Goal: Communication & Community: Connect with others

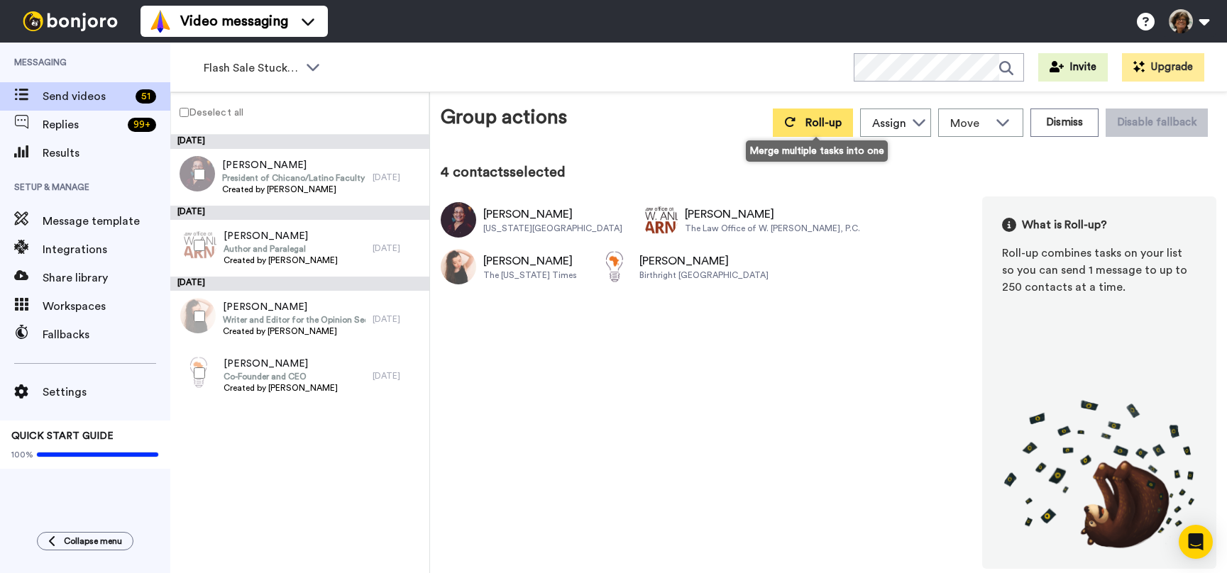
click at [811, 130] on button "Roll-up" at bounding box center [813, 123] width 80 height 28
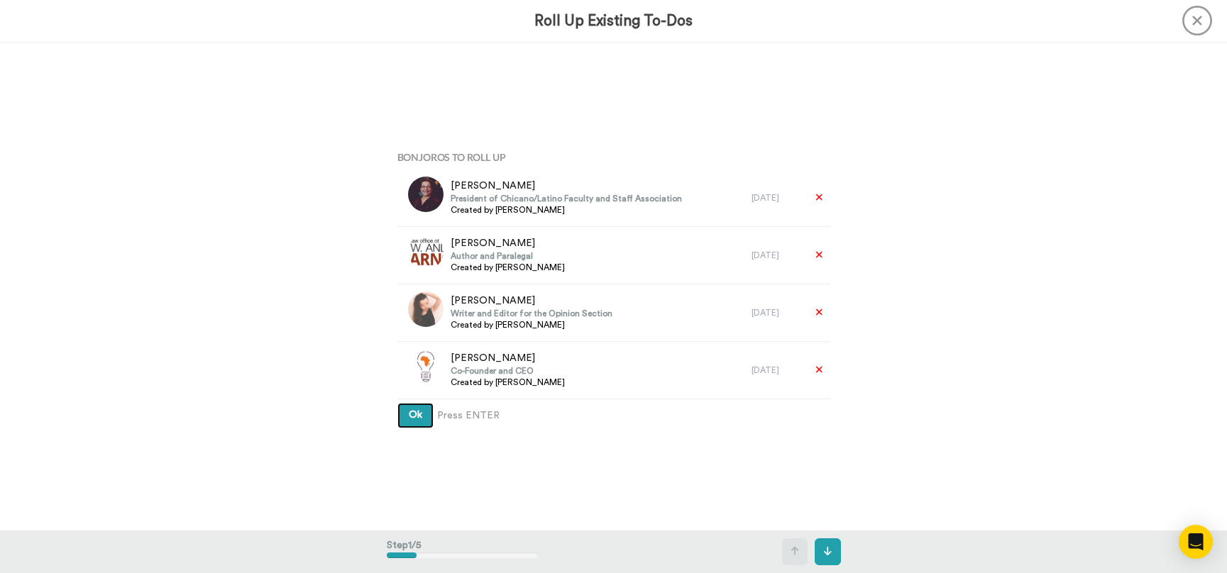
click at [397, 403] on button "Ok" at bounding box center [415, 416] width 36 height 26
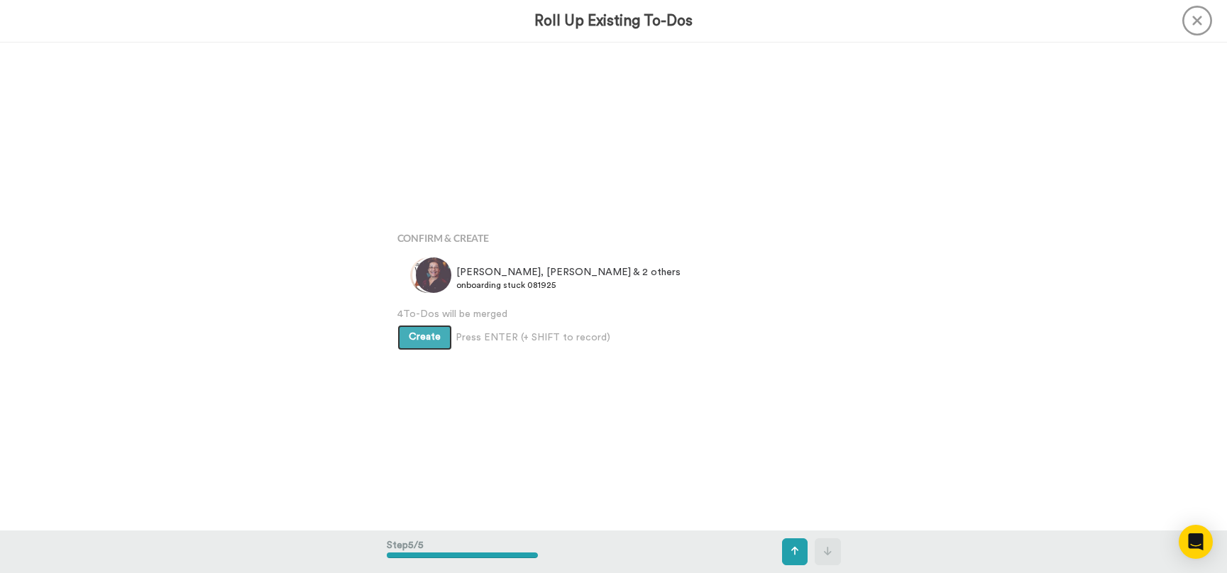
scroll to position [1954, 0]
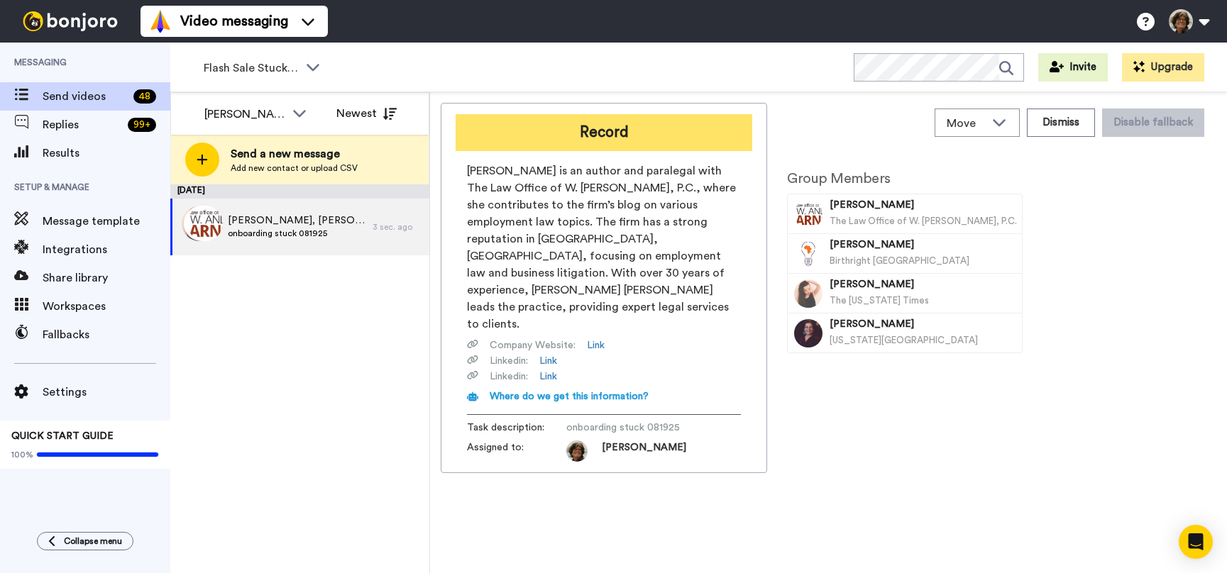
click at [563, 142] on button "Record" at bounding box center [603, 132] width 297 height 37
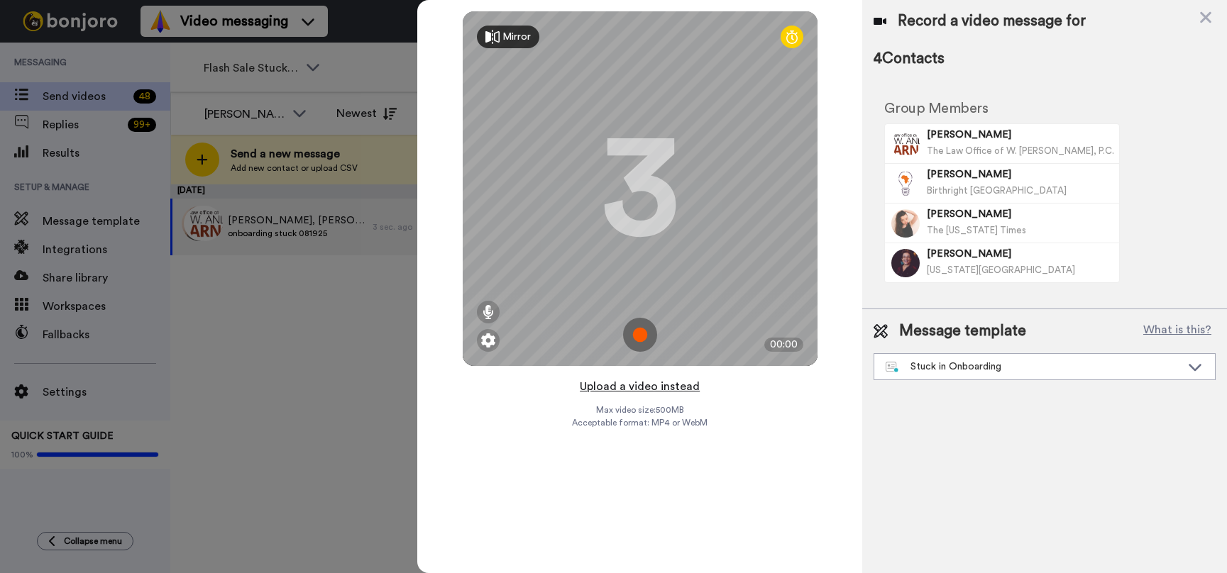
click at [608, 387] on button "Upload a video instead" at bounding box center [639, 386] width 128 height 18
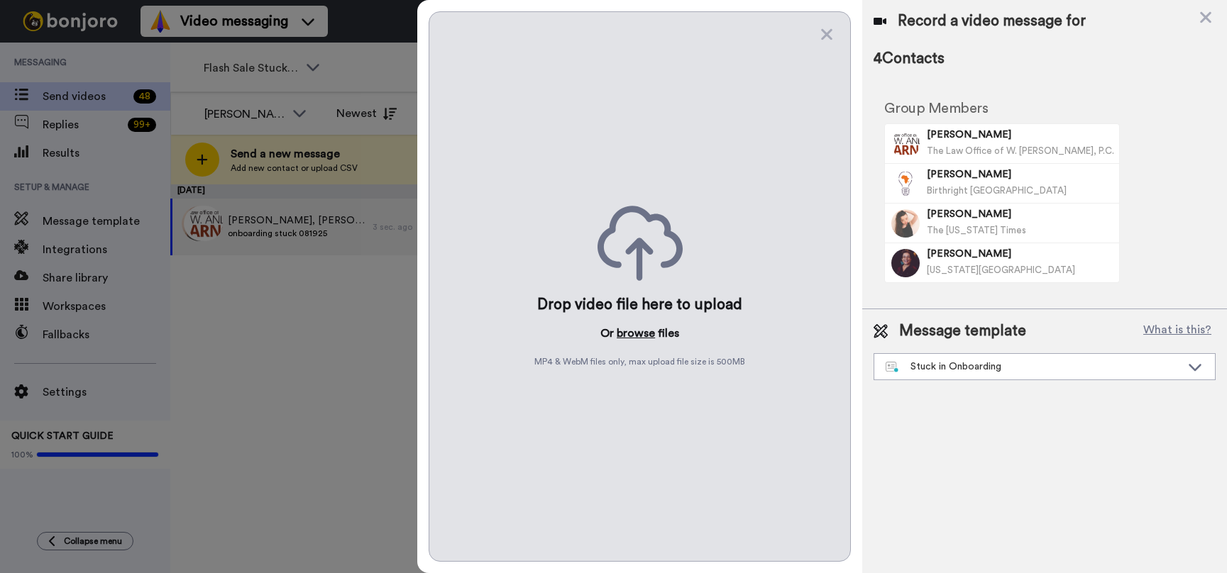
click at [635, 333] on button "browse" at bounding box center [636, 333] width 38 height 17
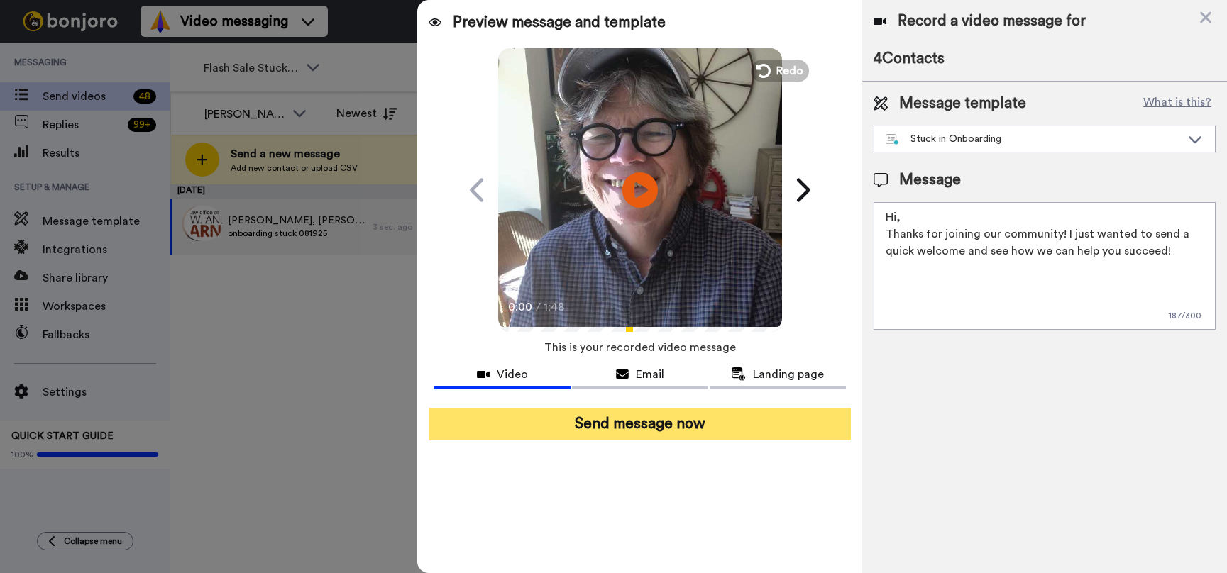
click at [600, 431] on button "Send message now" at bounding box center [640, 424] width 423 height 33
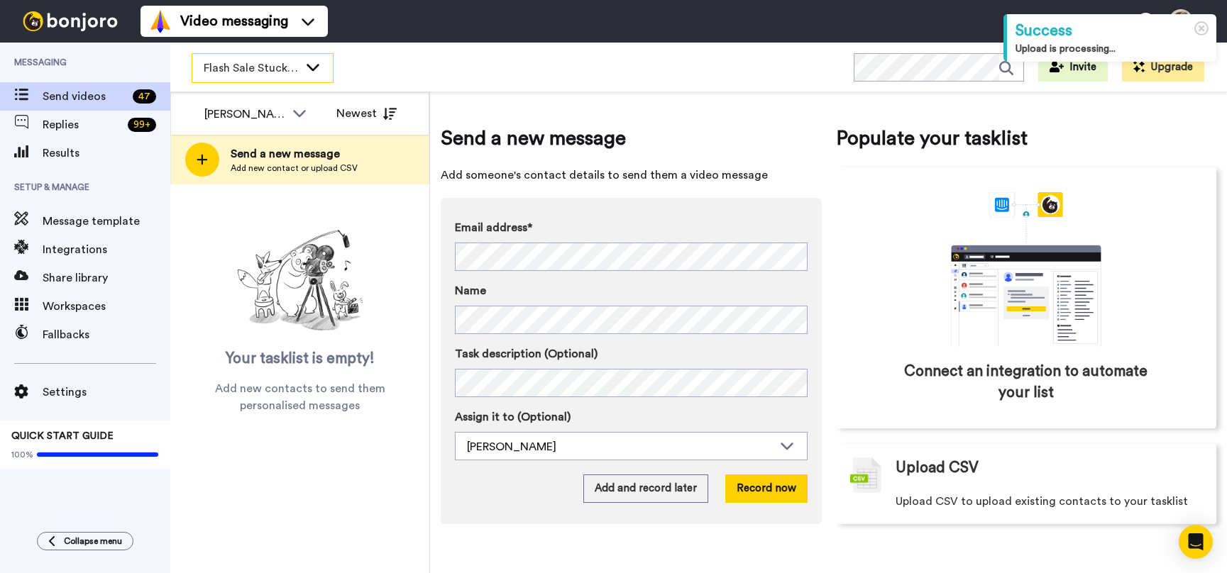
click at [294, 70] on span "Flash Sale Stuck Members" at bounding box center [251, 68] width 95 height 17
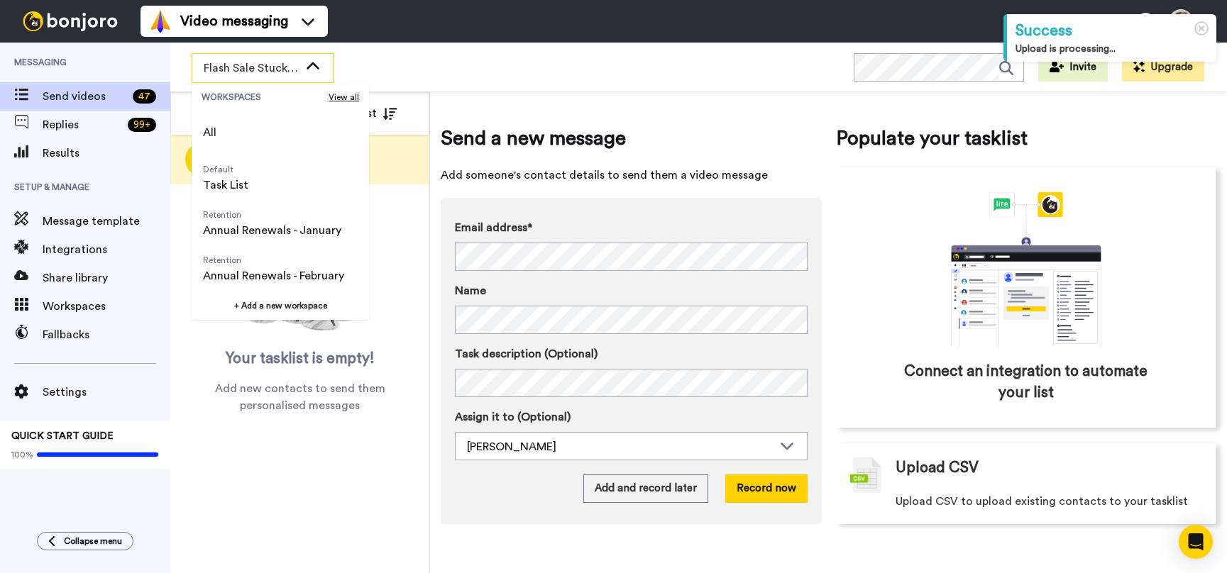
click at [294, 70] on span "Flash Sale Stuck Members" at bounding box center [251, 68] width 95 height 17
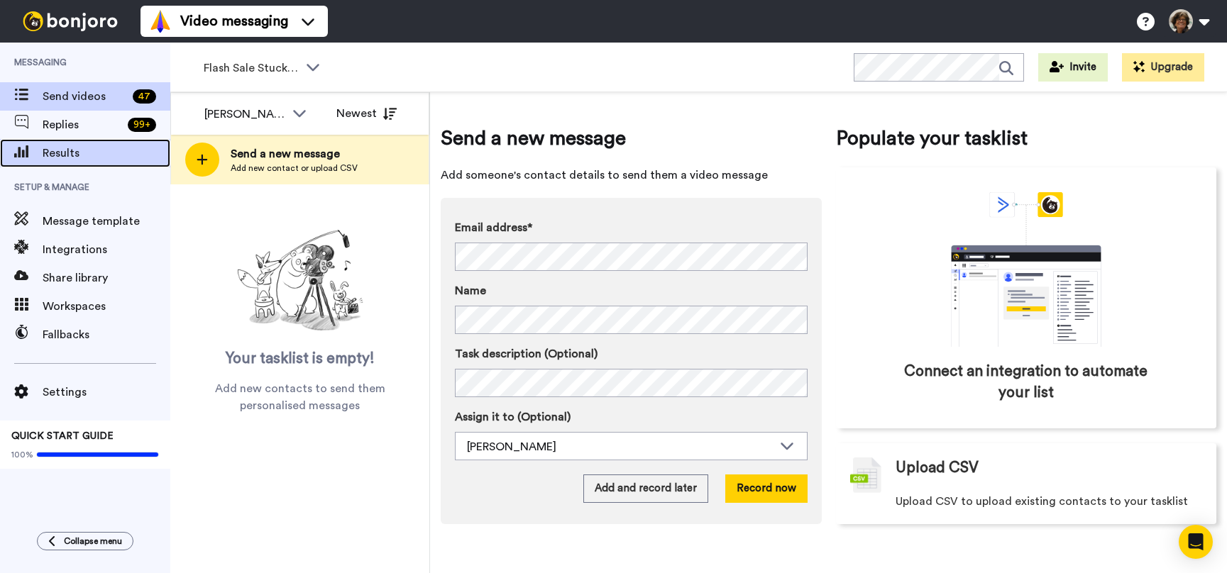
click at [71, 156] on span "Results" at bounding box center [107, 153] width 128 height 17
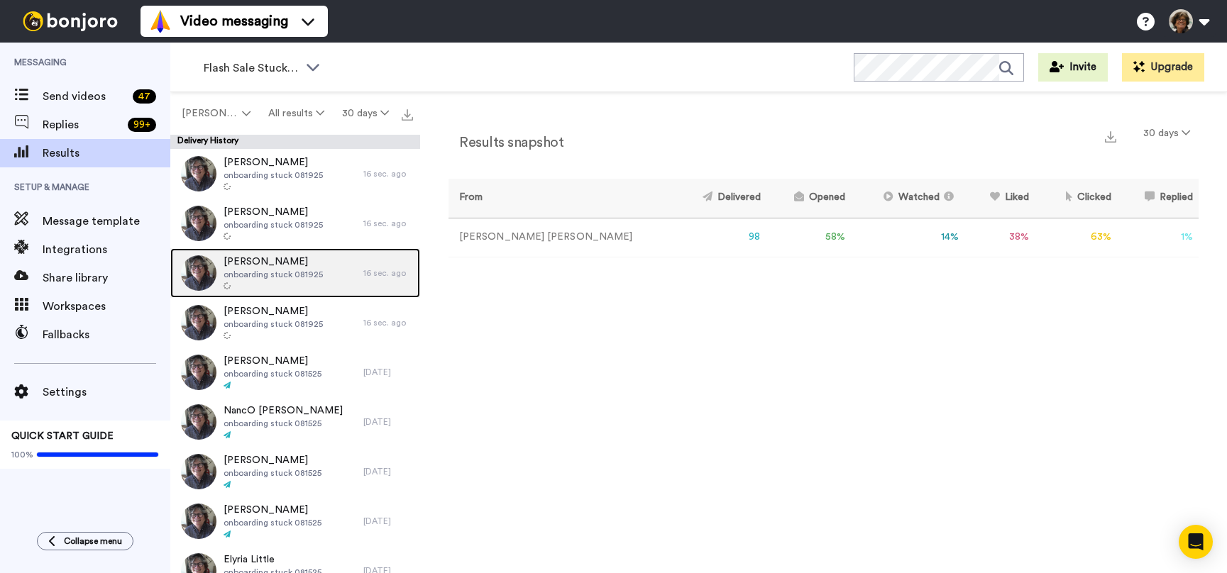
click at [283, 263] on span "Katherine Miller" at bounding box center [272, 262] width 99 height 14
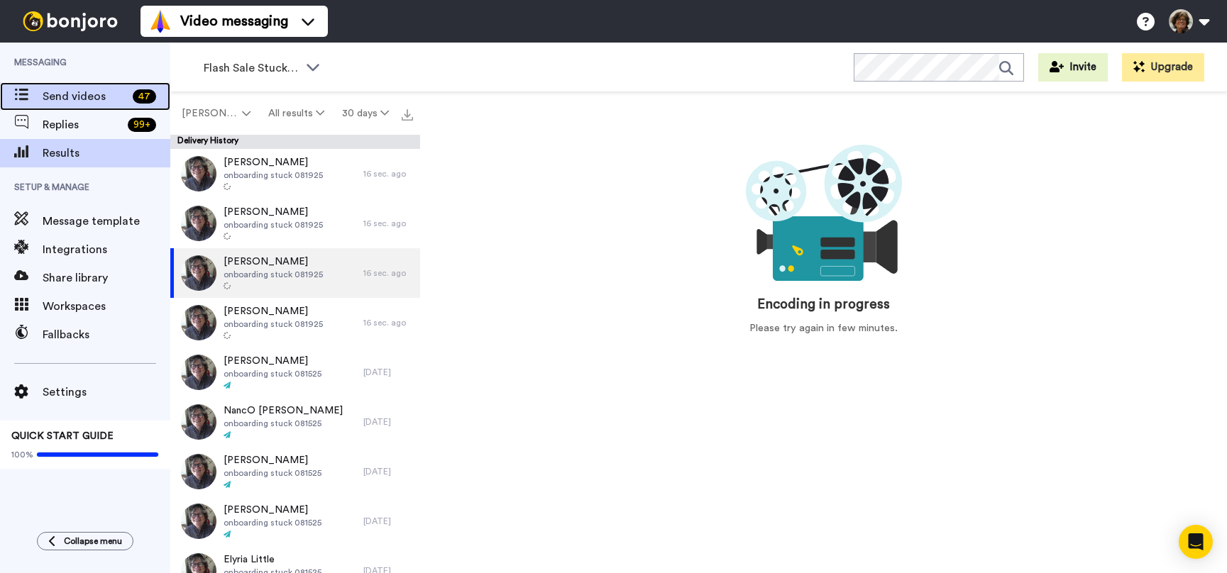
click at [60, 99] on span "Send videos" at bounding box center [85, 96] width 84 height 17
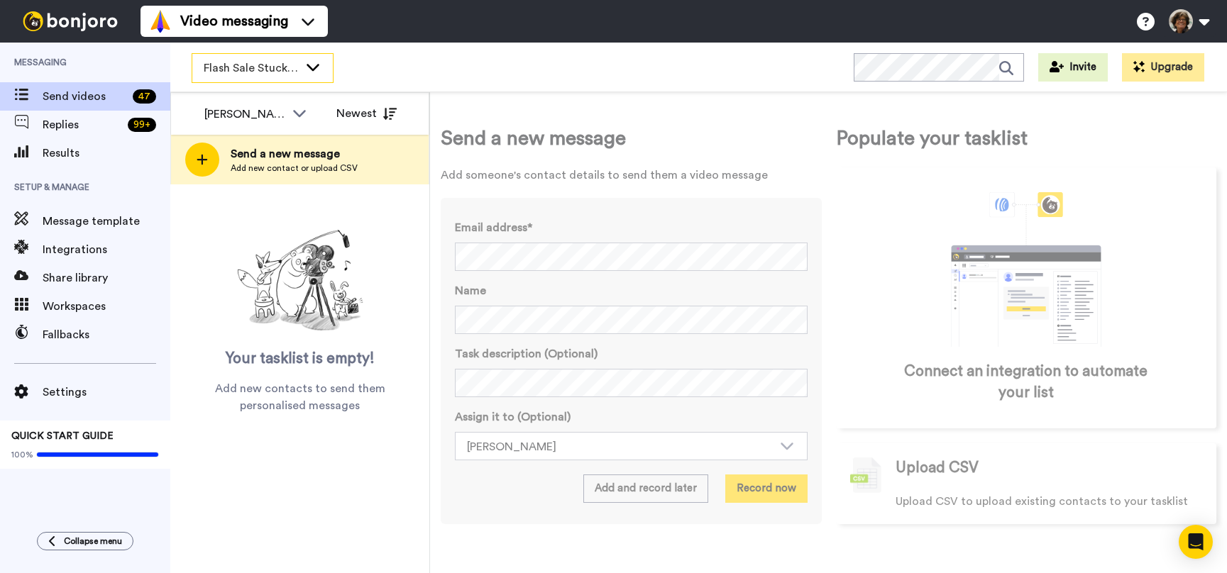
click at [314, 65] on icon at bounding box center [312, 67] width 17 height 14
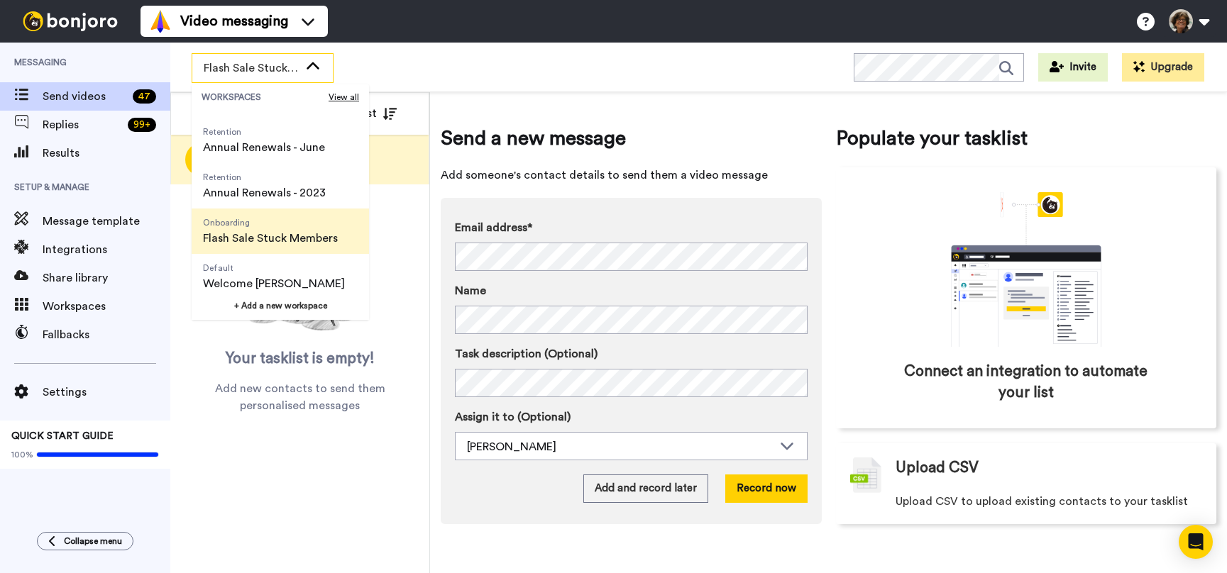
scroll to position [499, 0]
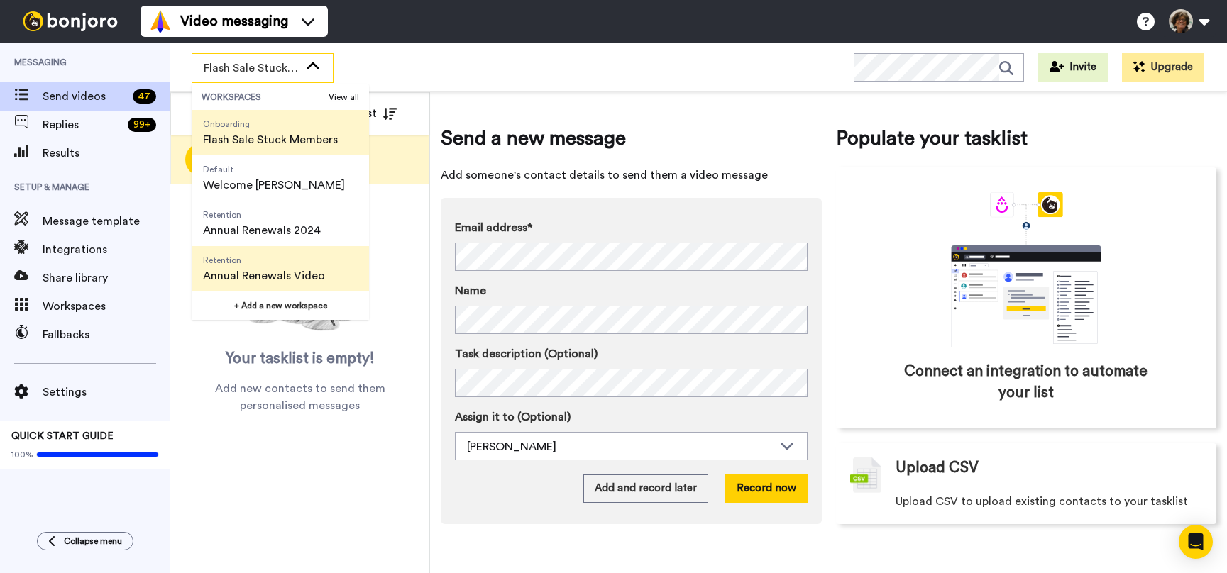
click at [268, 270] on span "Annual Renewals Video" at bounding box center [264, 275] width 122 height 17
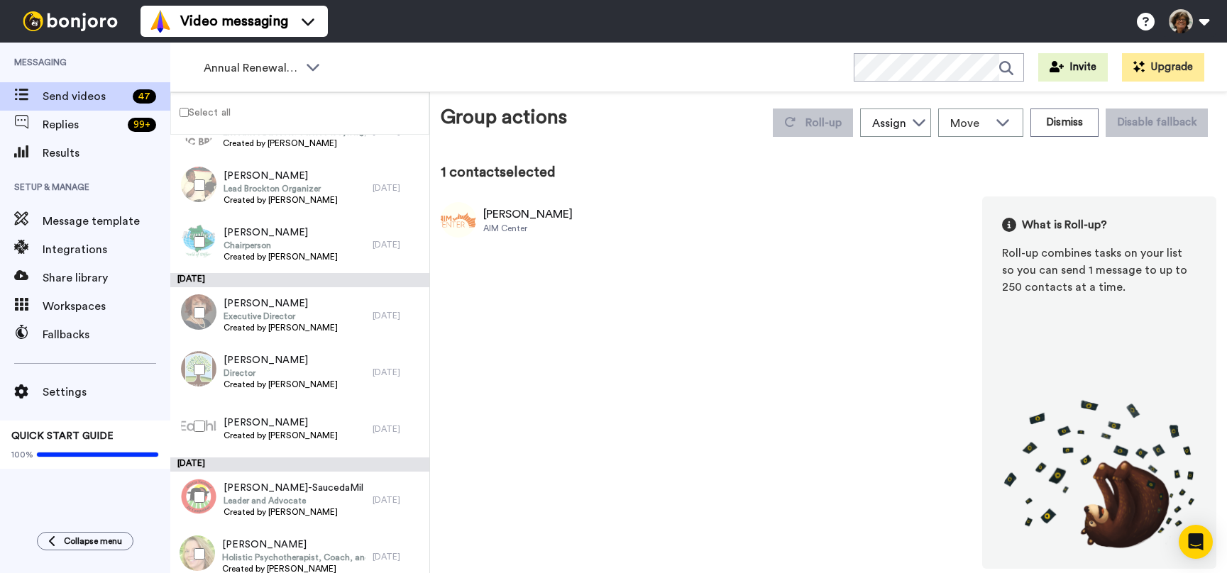
scroll to position [356, 0]
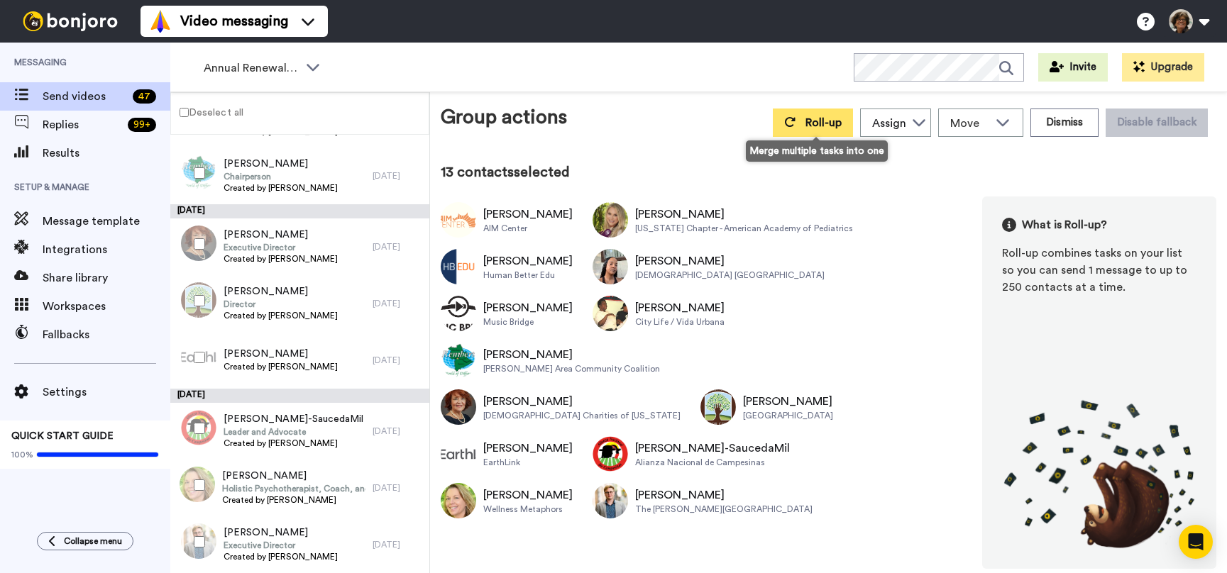
click at [807, 126] on button "Roll-up" at bounding box center [813, 123] width 80 height 28
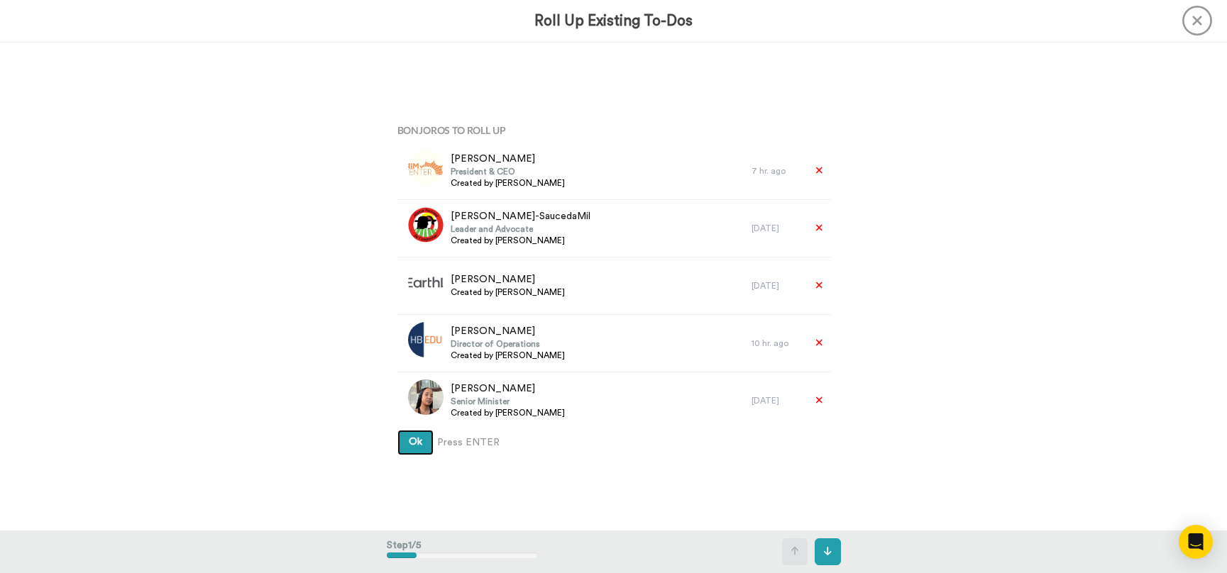
click at [397, 430] on button "Ok" at bounding box center [415, 443] width 36 height 26
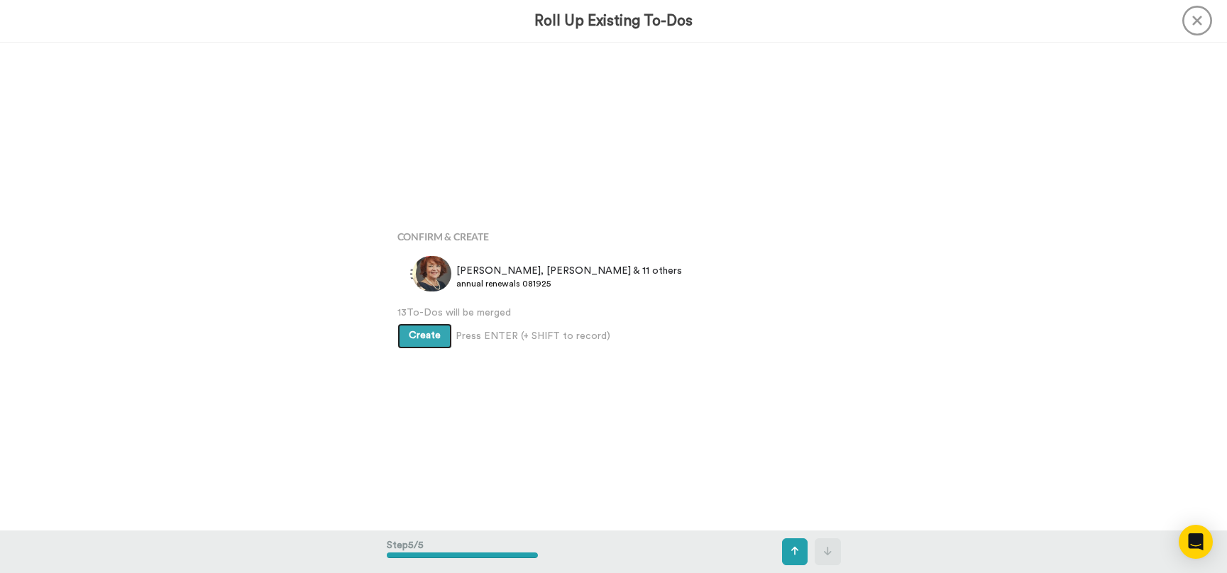
scroll to position [1954, 0]
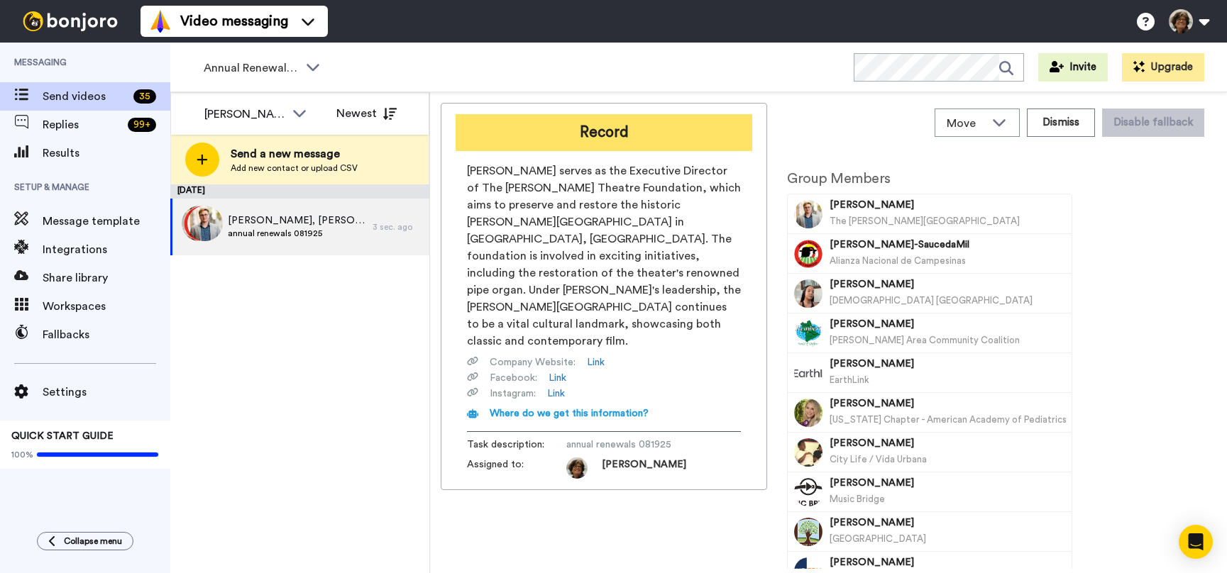
click at [541, 133] on button "Record" at bounding box center [603, 132] width 297 height 37
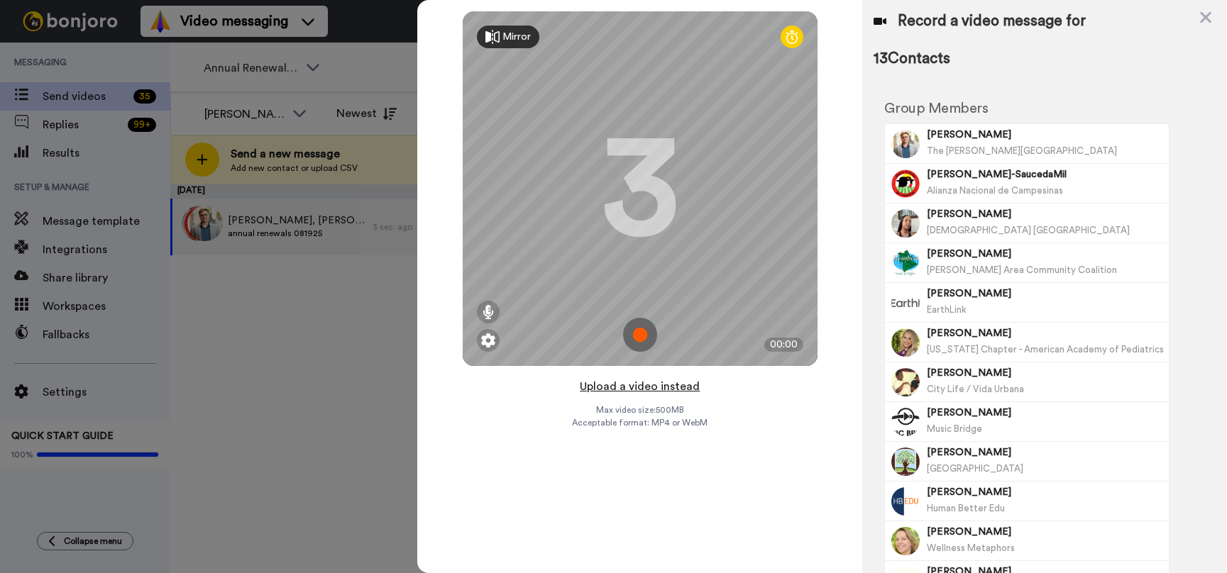
click at [621, 387] on button "Upload a video instead" at bounding box center [639, 386] width 128 height 18
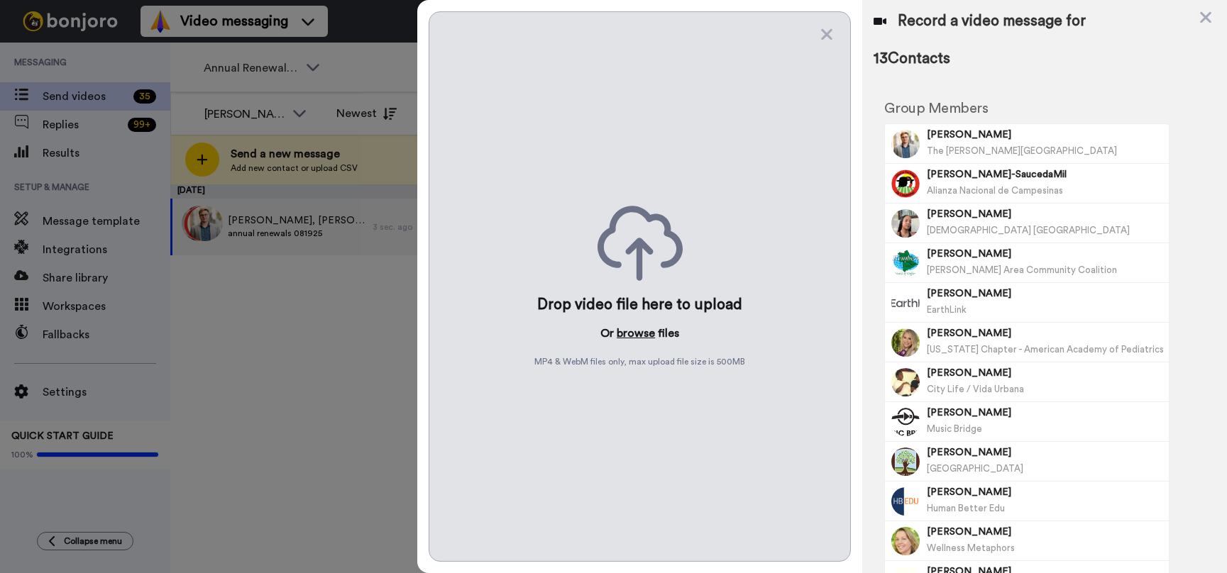
click at [629, 333] on button "browse" at bounding box center [636, 333] width 38 height 17
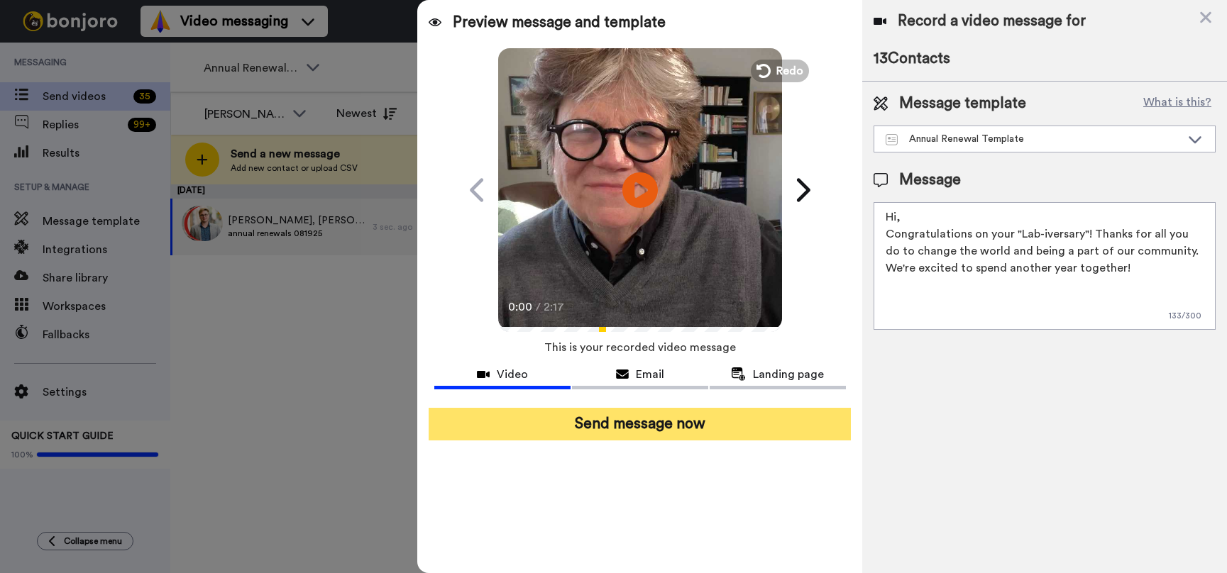
click at [612, 428] on button "Send message now" at bounding box center [640, 424] width 423 height 33
